Goal: Task Accomplishment & Management: Use online tool/utility

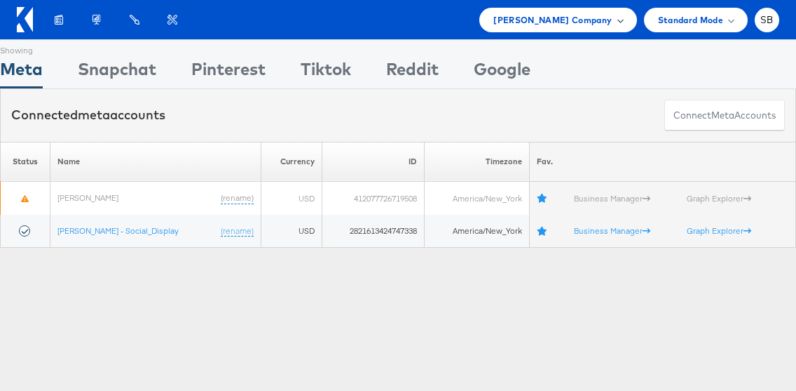
click at [587, 22] on span "Belk Company" at bounding box center [553, 20] width 118 height 15
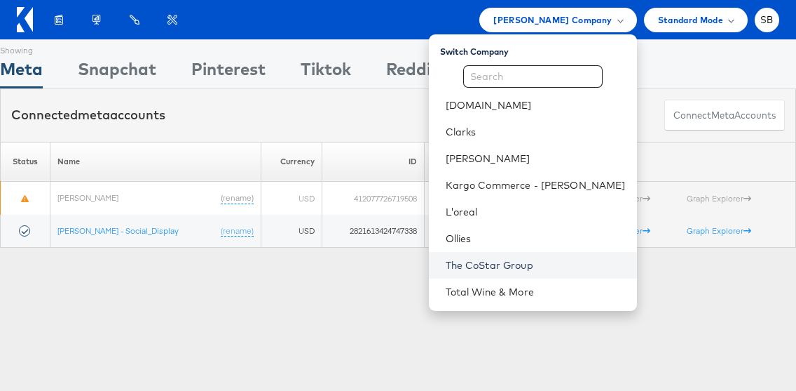
click at [524, 264] on link "The CoStar Group" at bounding box center [536, 265] width 180 height 14
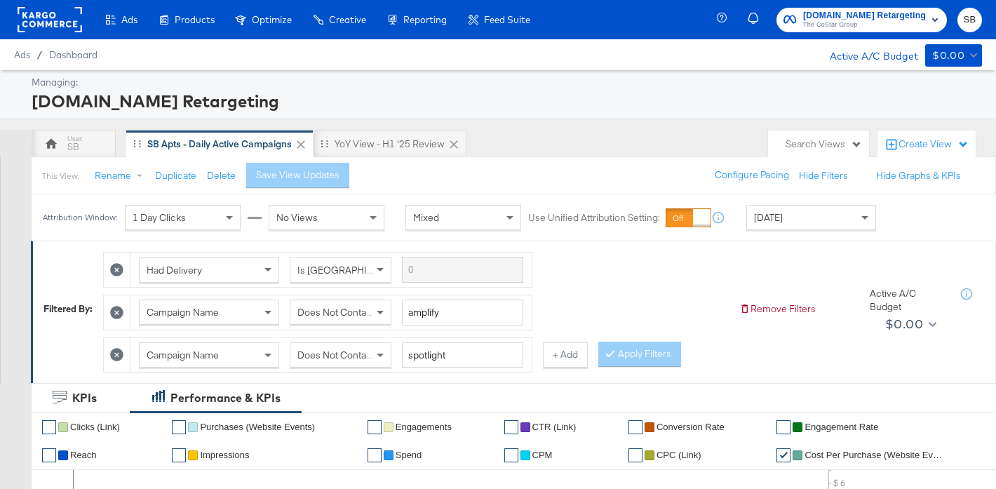
scroll to position [25, 0]
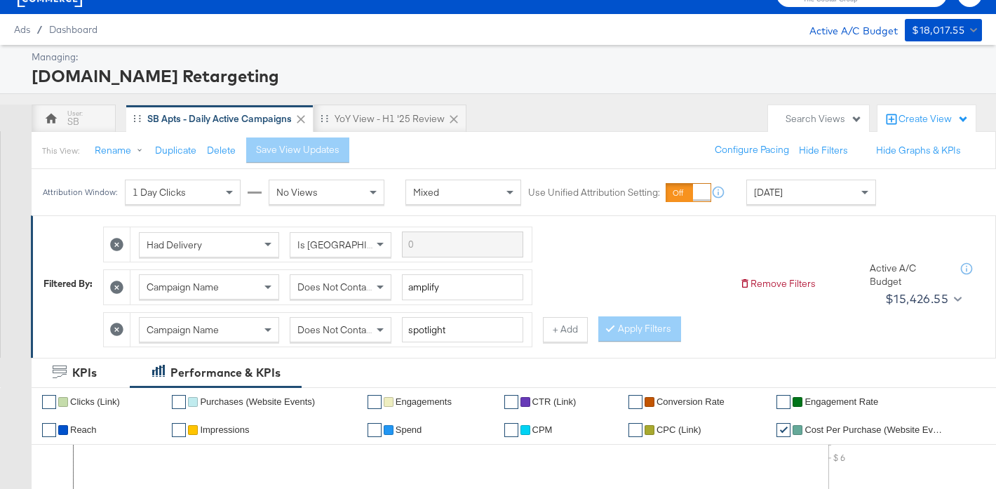
click at [778, 201] on div "[DATE]" at bounding box center [811, 192] width 128 height 24
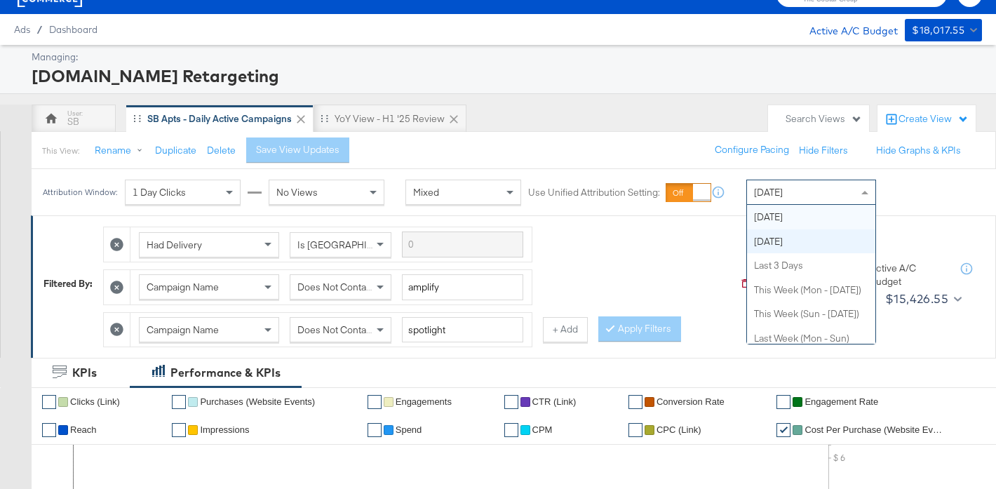
scroll to position [0, 0]
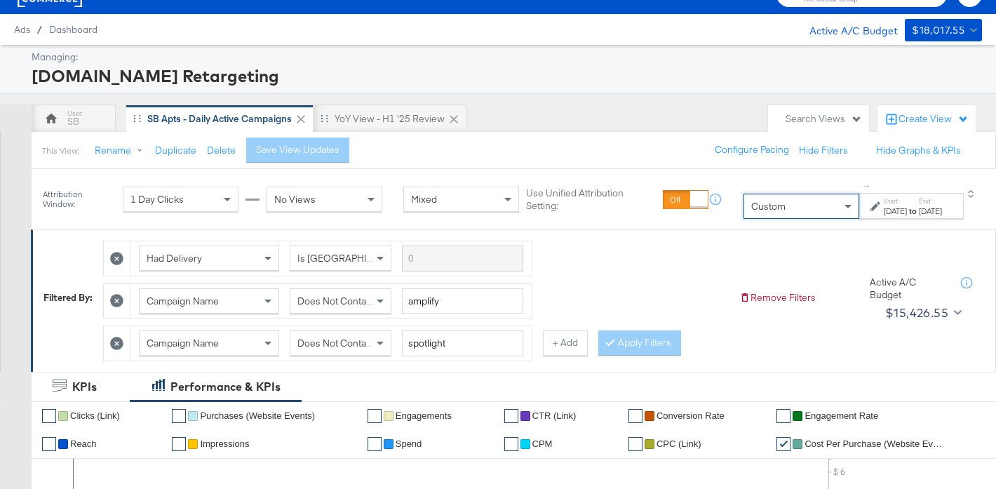
click at [870, 205] on div "Start: [DATE] to End: [DATE]" at bounding box center [906, 206] width 72 height 20
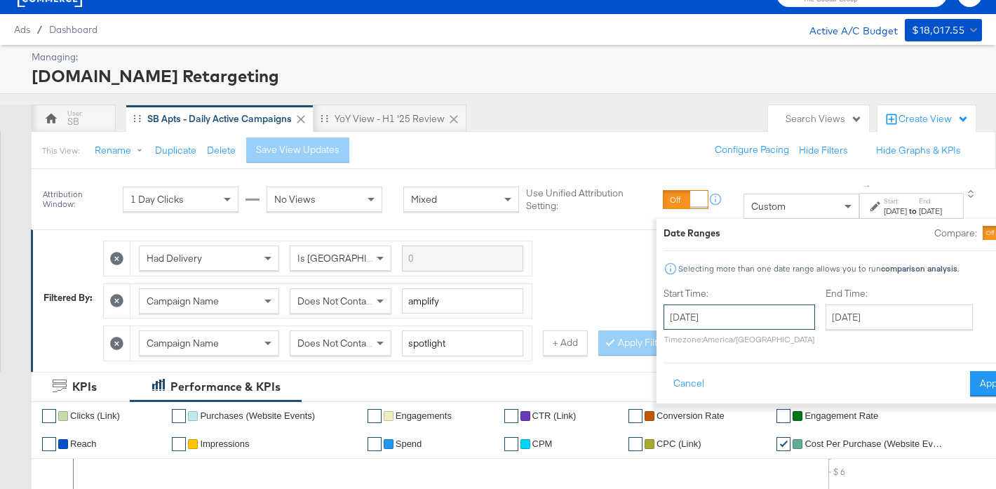
click at [688, 311] on input "[DATE]" at bounding box center [738, 316] width 151 height 25
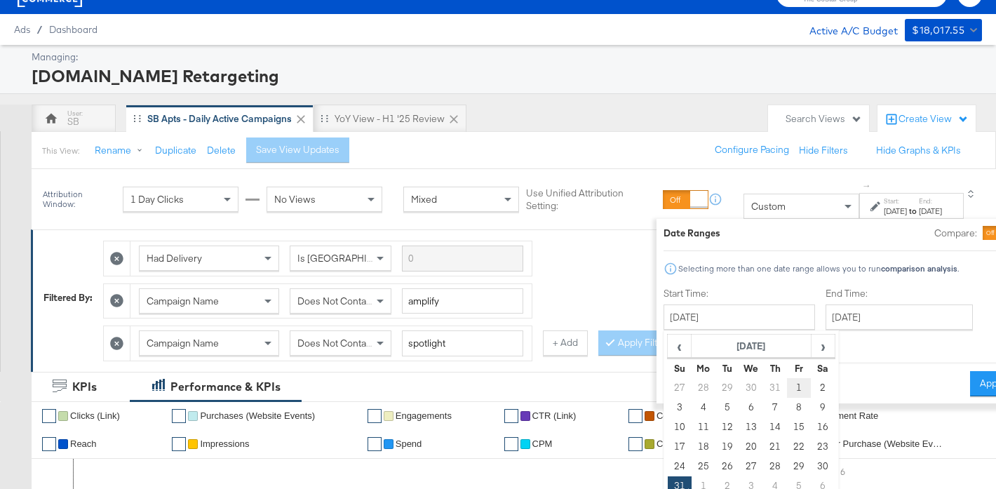
click at [787, 393] on td "1" at bounding box center [799, 388] width 24 height 20
type input "[DATE]"
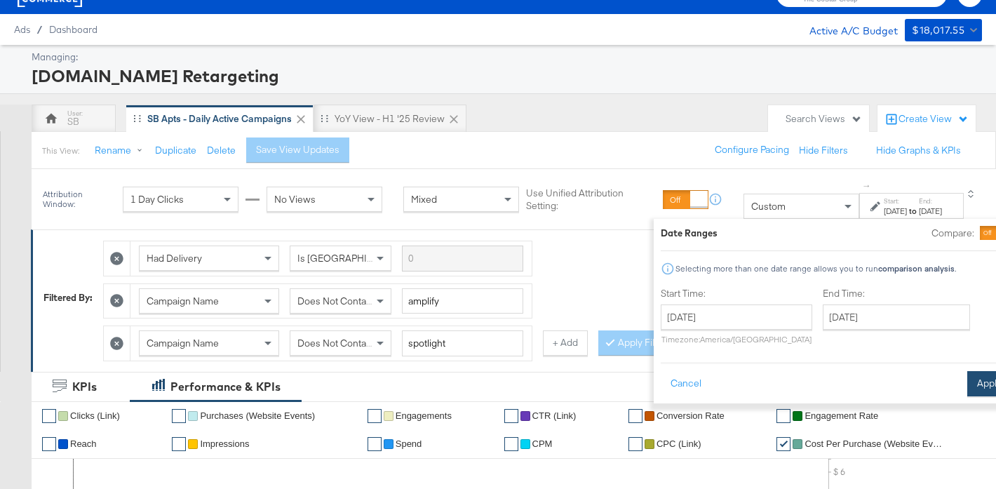
click at [967, 388] on button "Apply" at bounding box center [989, 383] width 44 height 25
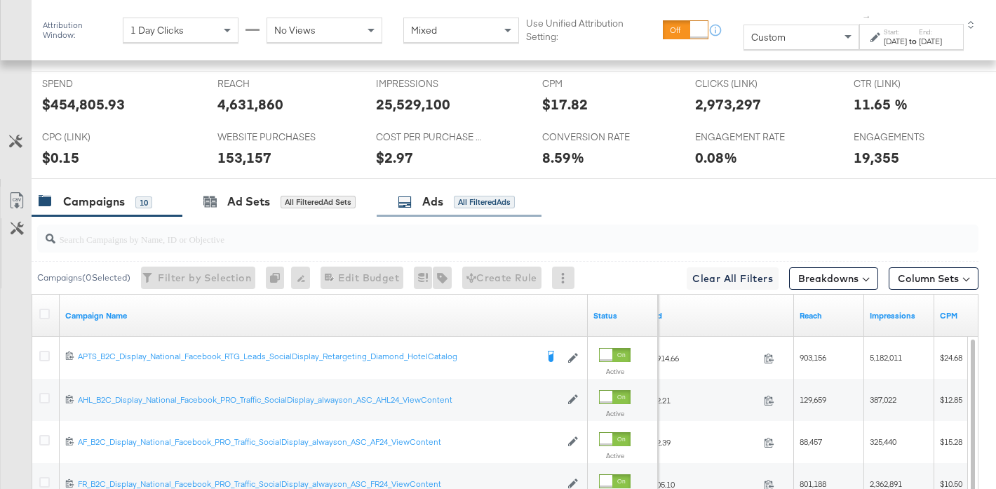
scroll to position [653, 0]
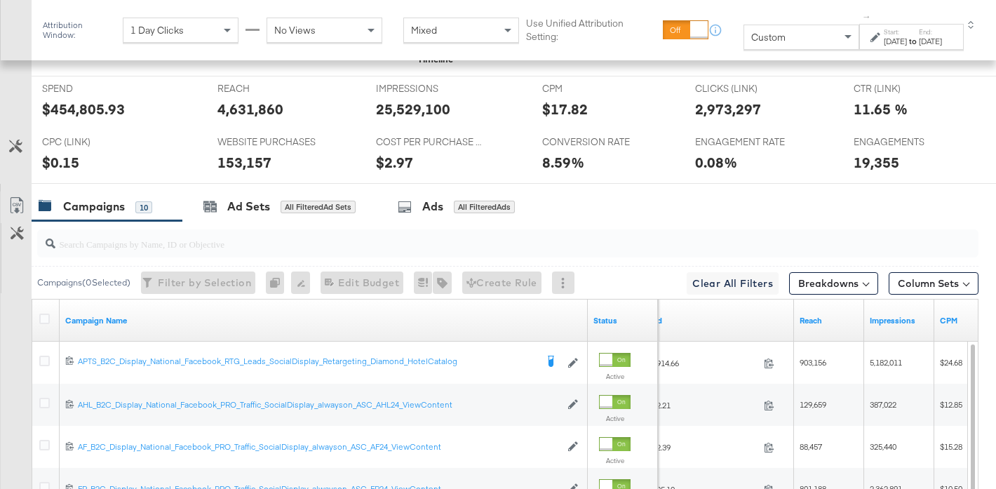
click at [761, 45] on div "Custom" at bounding box center [801, 37] width 114 height 24
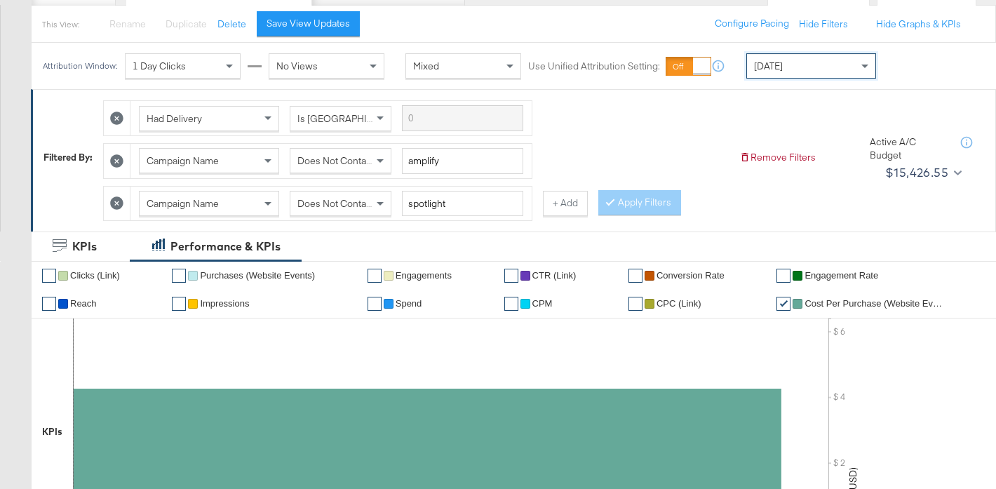
scroll to position [0, 0]
